Goal: Information Seeking & Learning: Get advice/opinions

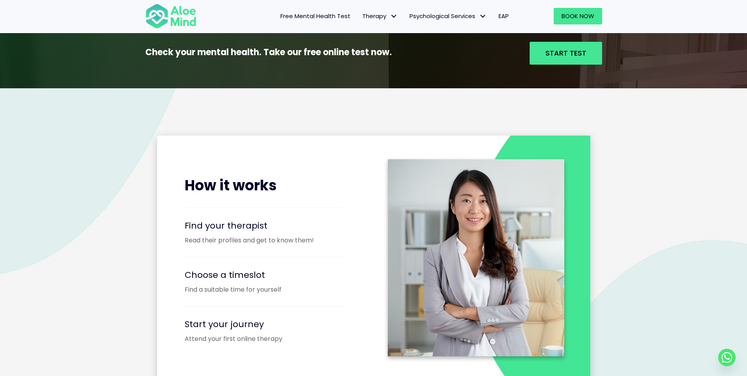
scroll to position [984, 0]
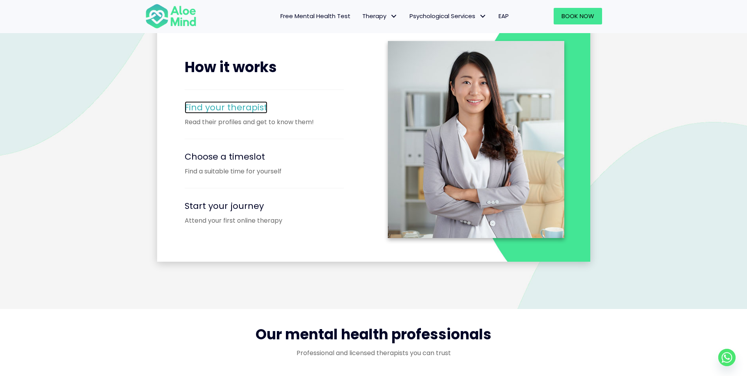
click at [218, 107] on span "Find your therapist" at bounding box center [226, 107] width 83 height 12
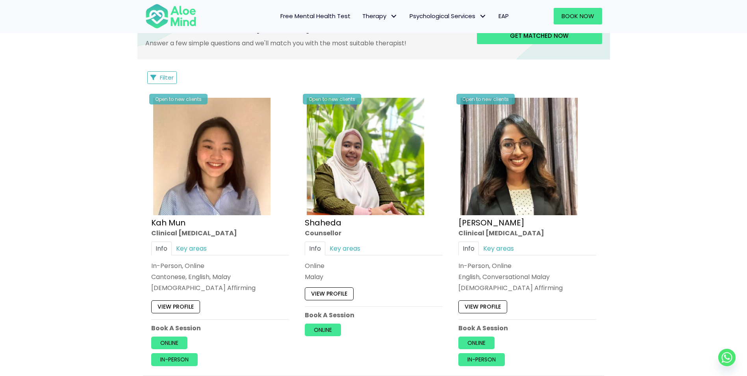
scroll to position [354, 0]
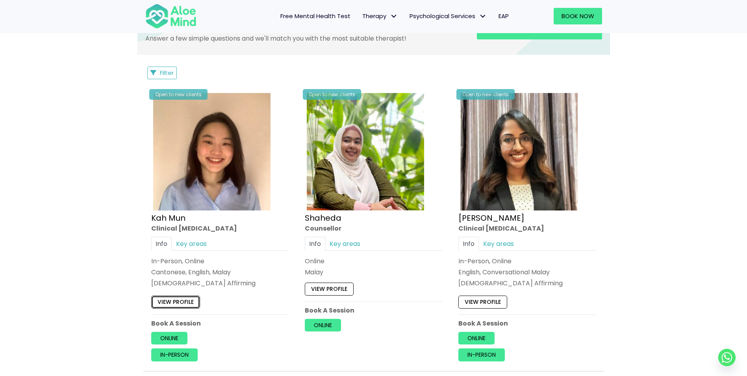
click at [172, 300] on link "View profile" at bounding box center [175, 301] width 49 height 13
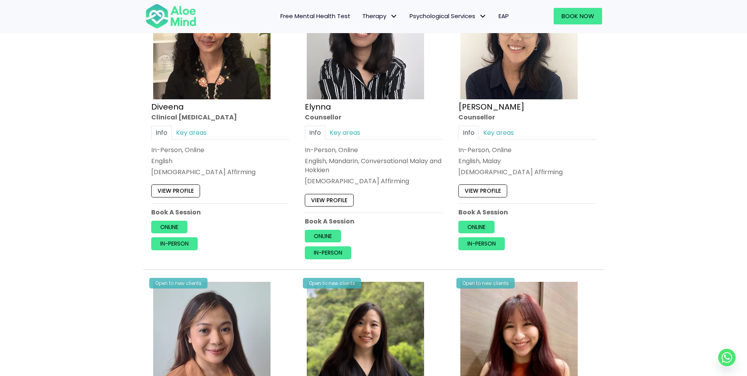
scroll to position [748, 0]
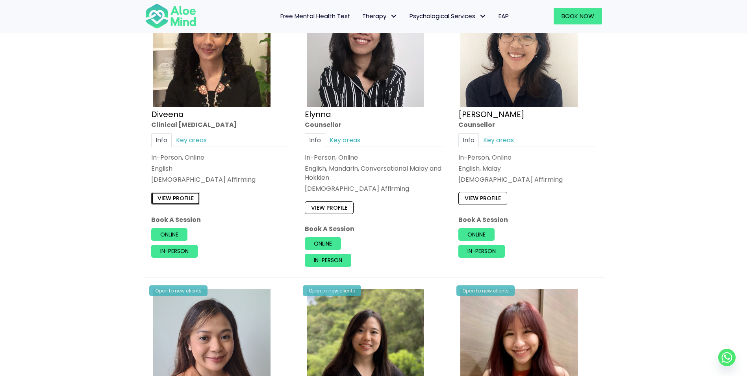
click at [174, 199] on link "View profile" at bounding box center [175, 198] width 49 height 13
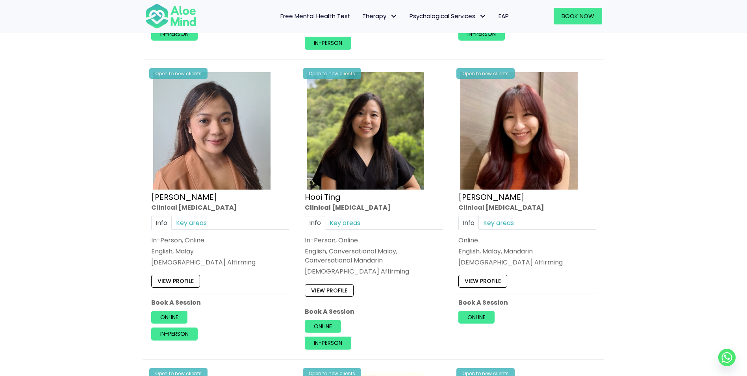
scroll to position [1063, 0]
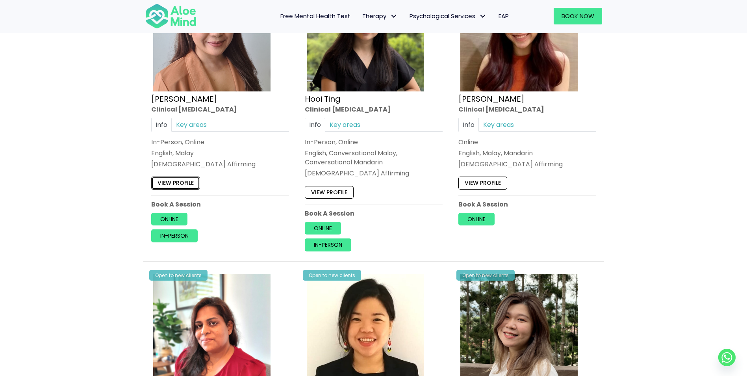
click at [190, 183] on link "View profile" at bounding box center [175, 182] width 49 height 13
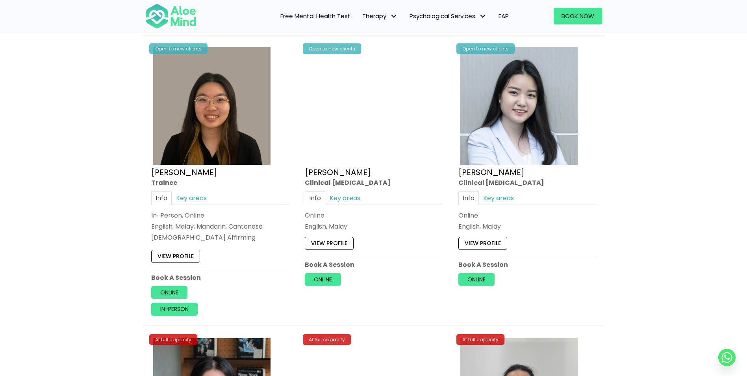
scroll to position [2165, 0]
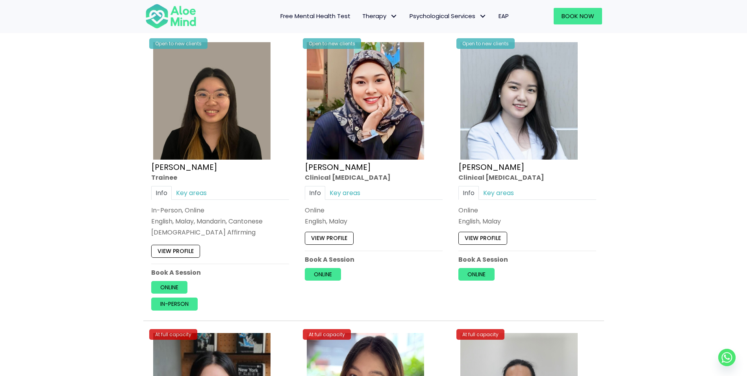
drag, startPoint x: 326, startPoint y: 238, endPoint x: 389, endPoint y: 220, distance: 65.4
click at [389, 220] on p "English, Malay" at bounding box center [374, 221] width 138 height 9
click at [344, 237] on link "View profile" at bounding box center [329, 238] width 49 height 13
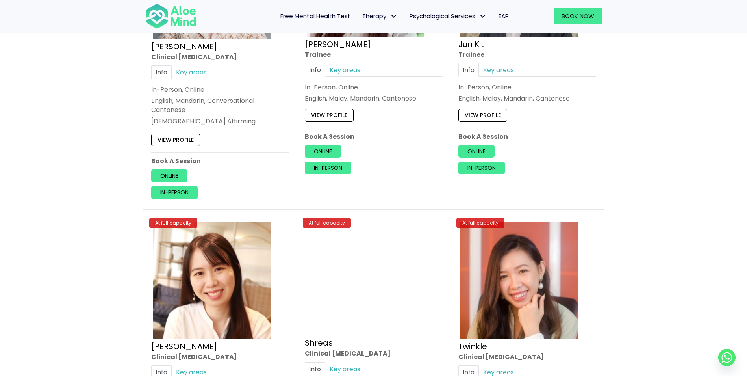
scroll to position [2677, 0]
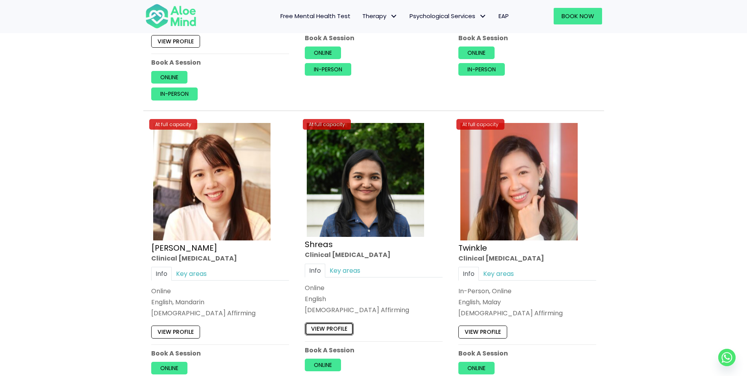
click at [339, 327] on link "View profile" at bounding box center [329, 328] width 49 height 13
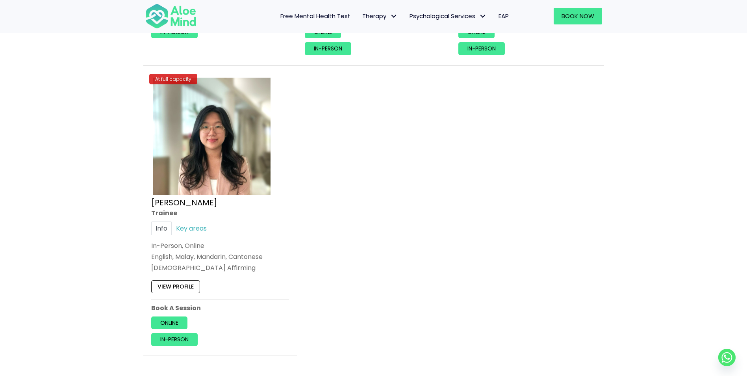
scroll to position [3307, 0]
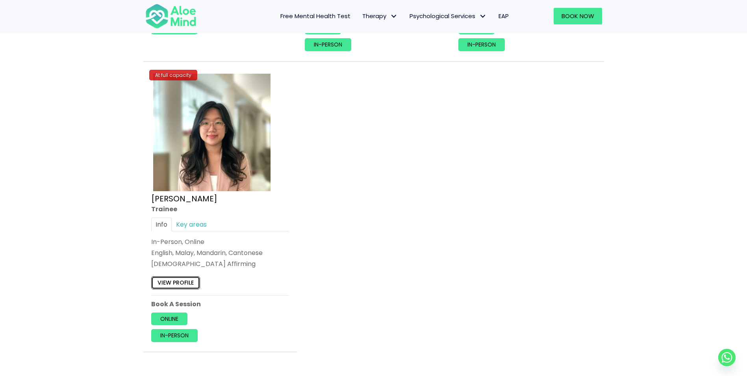
click at [176, 286] on link "View profile" at bounding box center [175, 282] width 49 height 13
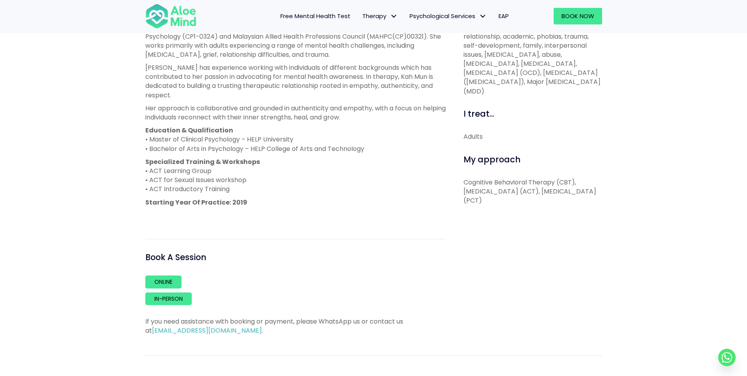
scroll to position [315, 0]
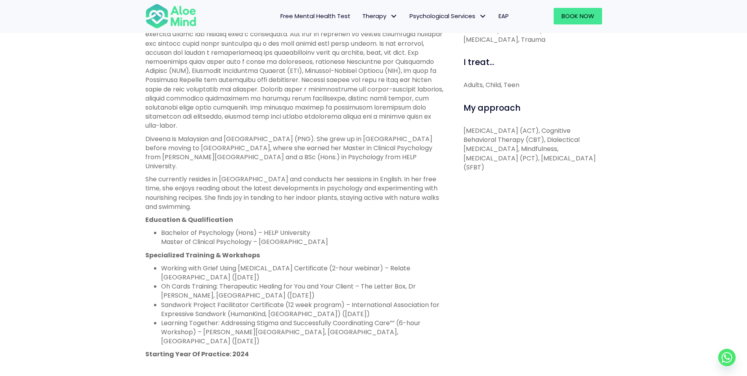
scroll to position [394, 0]
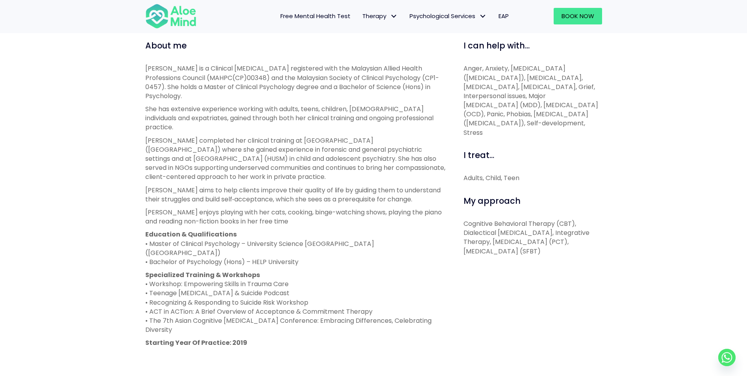
scroll to position [276, 0]
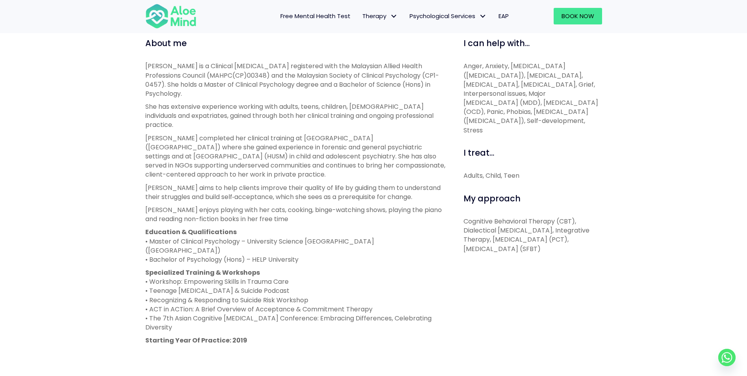
drag, startPoint x: 306, startPoint y: 232, endPoint x: 140, endPoint y: 216, distance: 166.5
click at [140, 216] on div "About me [PERSON_NAME] is a Clinical [MEDICAL_DATA] registered with the Malaysi…" at bounding box center [295, 254] width 312 height 435
copy p "Education & Qualifications • Master of Clinical Psychology – University Science…"
click at [387, 268] on p "Specialized Training & Workshops • Workshop: Empowering Skills in Trauma Care •…" at bounding box center [295, 300] width 300 height 64
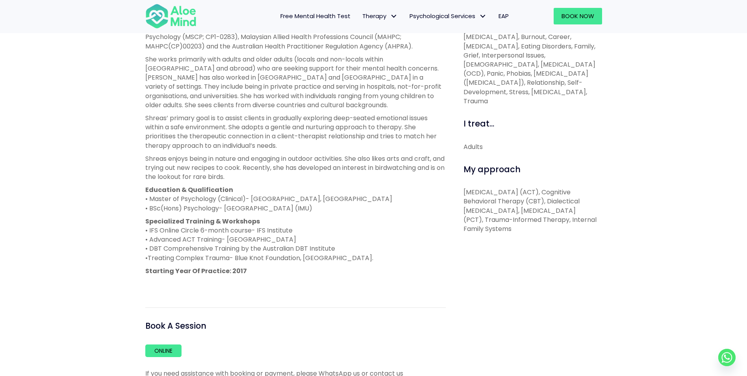
scroll to position [315, 0]
